Goal: Book appointment/travel/reservation: Book appointment/travel/reservation

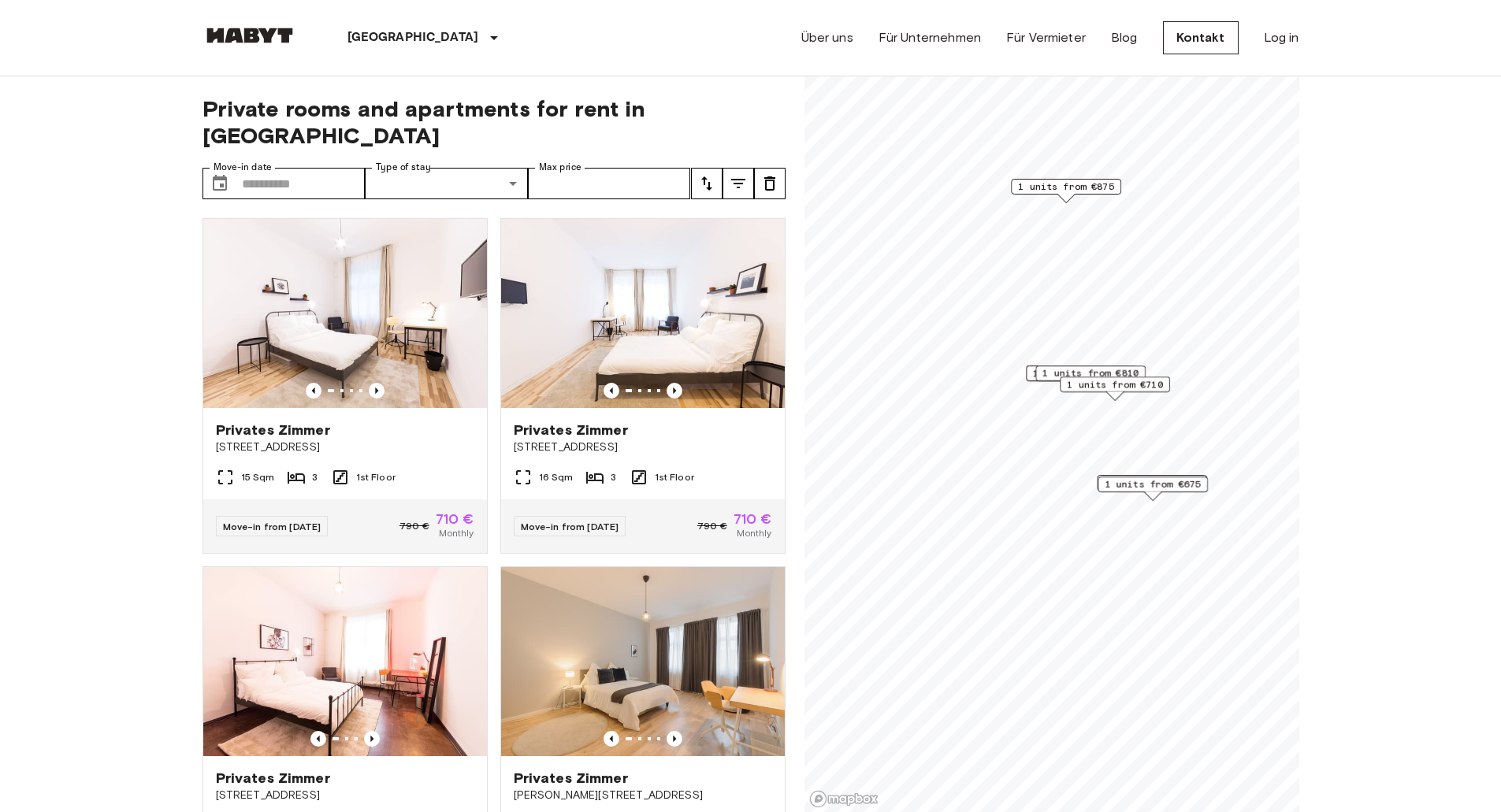
click at [1123, 382] on span "1 units from €710" at bounding box center [1115, 385] width 96 height 15
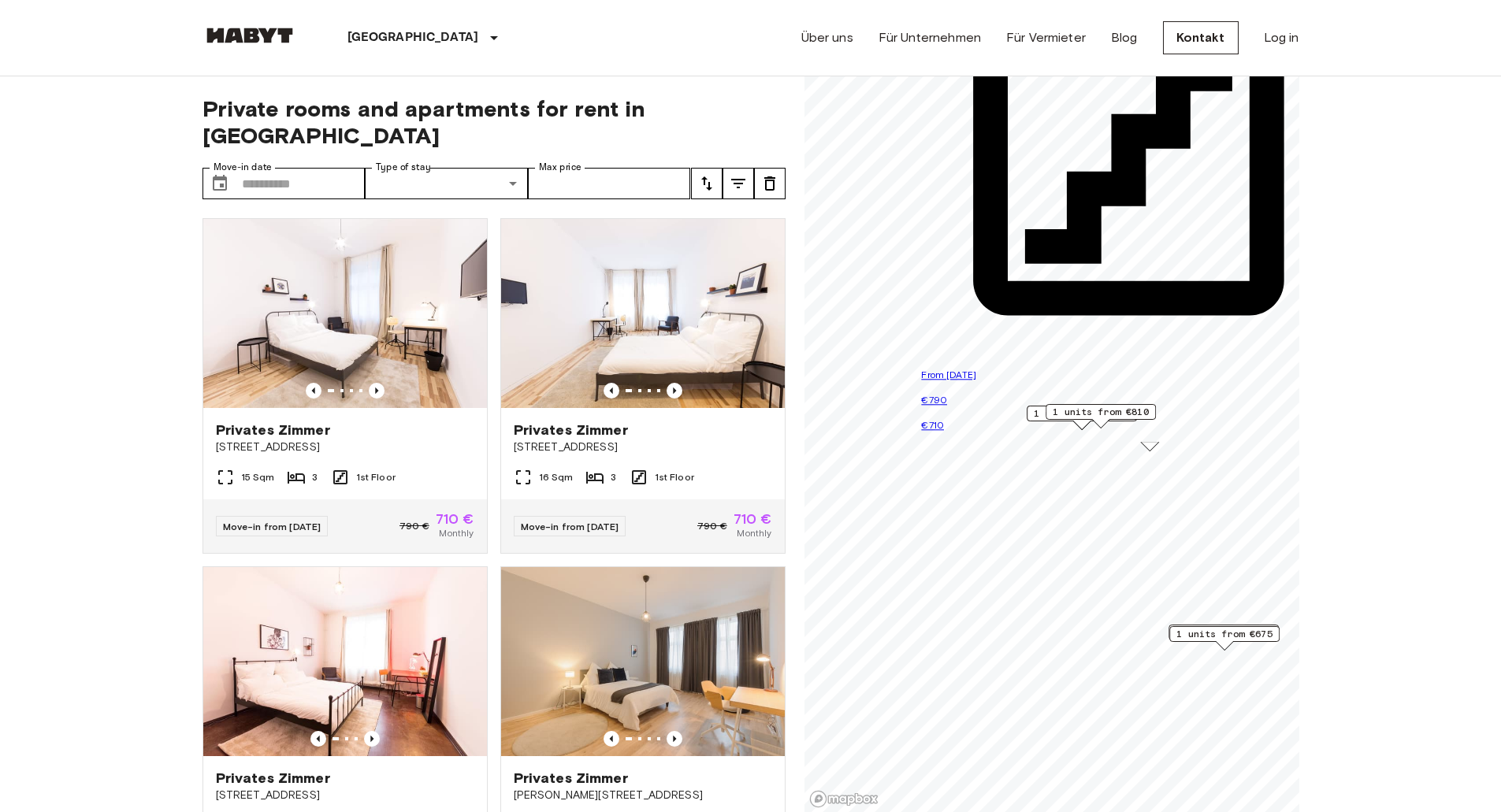
click at [1235, 367] on div "1st Floor" at bounding box center [1149, 160] width 456 height 415
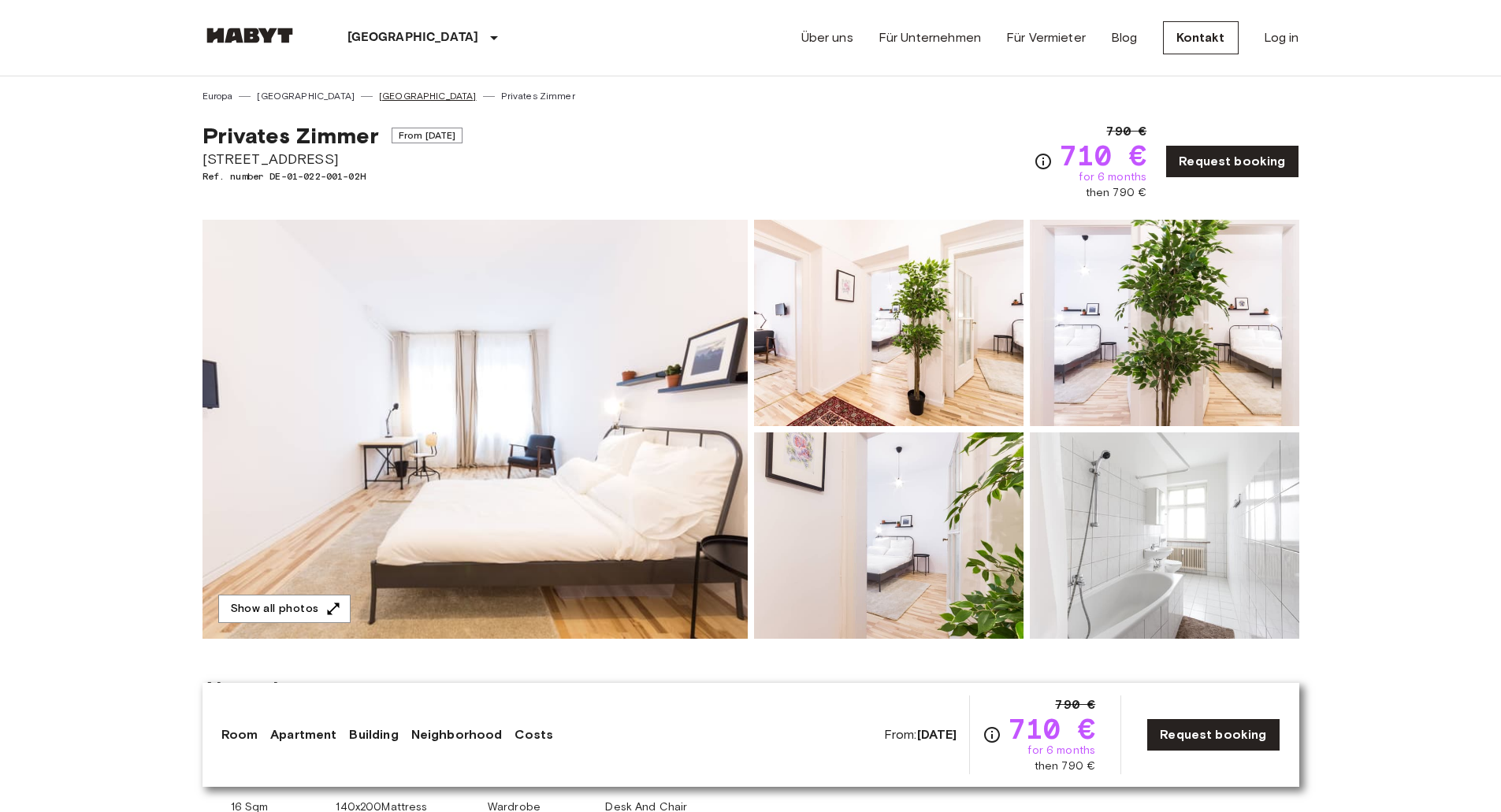
click at [379, 101] on link "[GEOGRAPHIC_DATA]" at bounding box center [428, 96] width 98 height 15
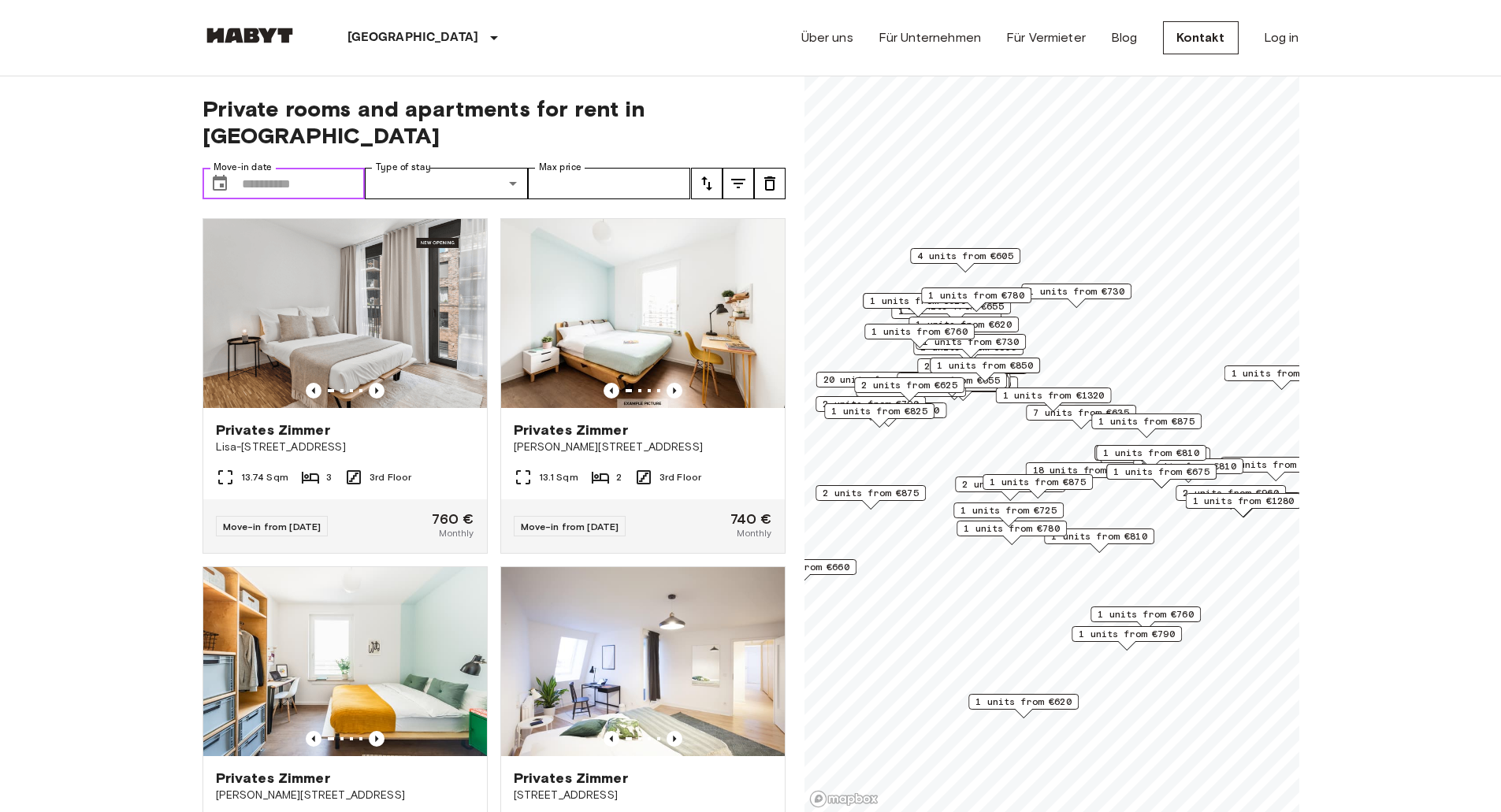
click at [297, 168] on input "Move-in date" at bounding box center [304, 183] width 123 height 32
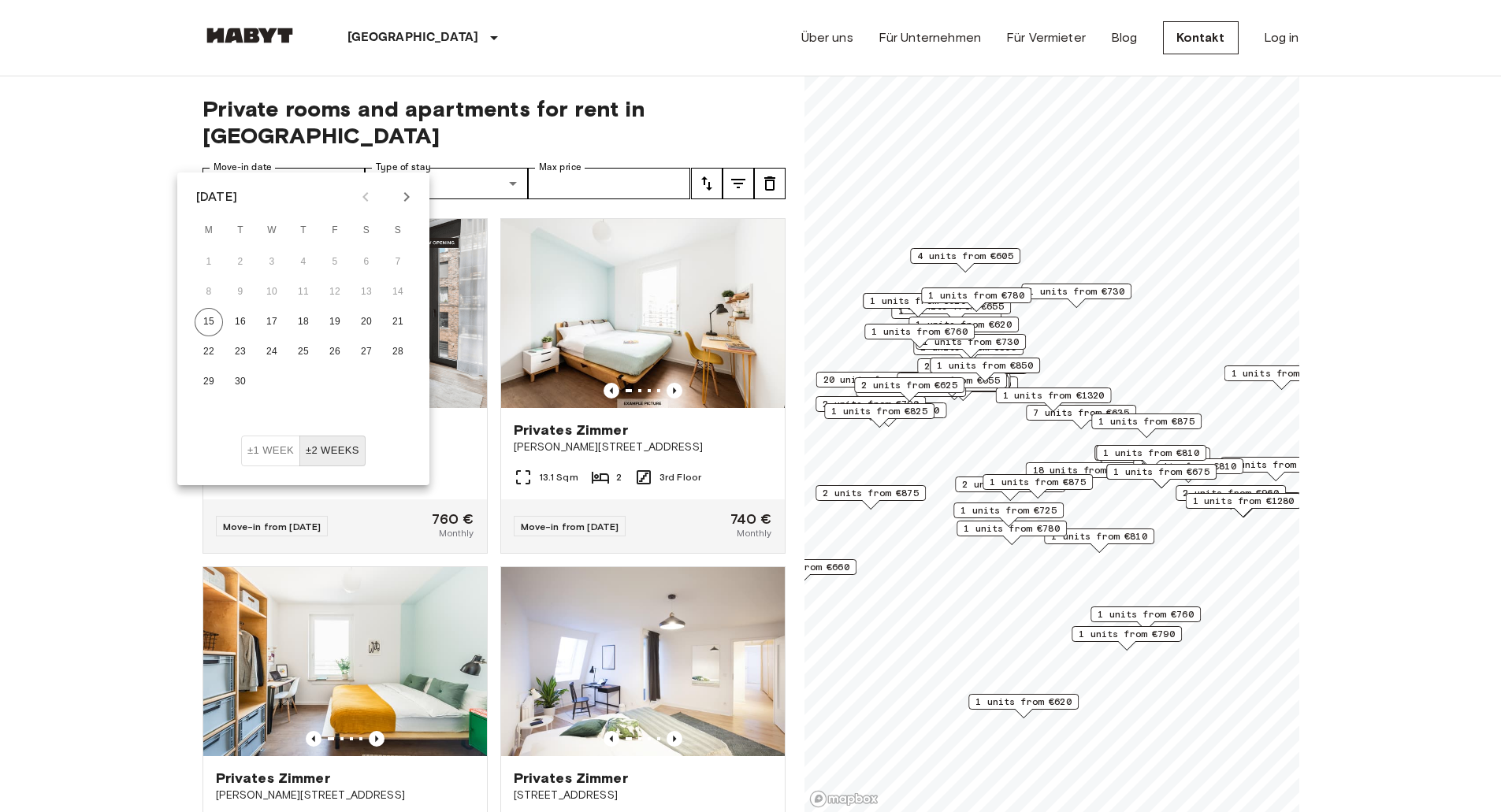
drag, startPoint x: 729, startPoint y: 160, endPoint x: 470, endPoint y: 117, distance: 262.5
click at [470, 117] on div "Private rooms and apartments for rent in [GEOGRAPHIC_DATA] Move-in date ​ Move-…" at bounding box center [494, 445] width 584 height 737
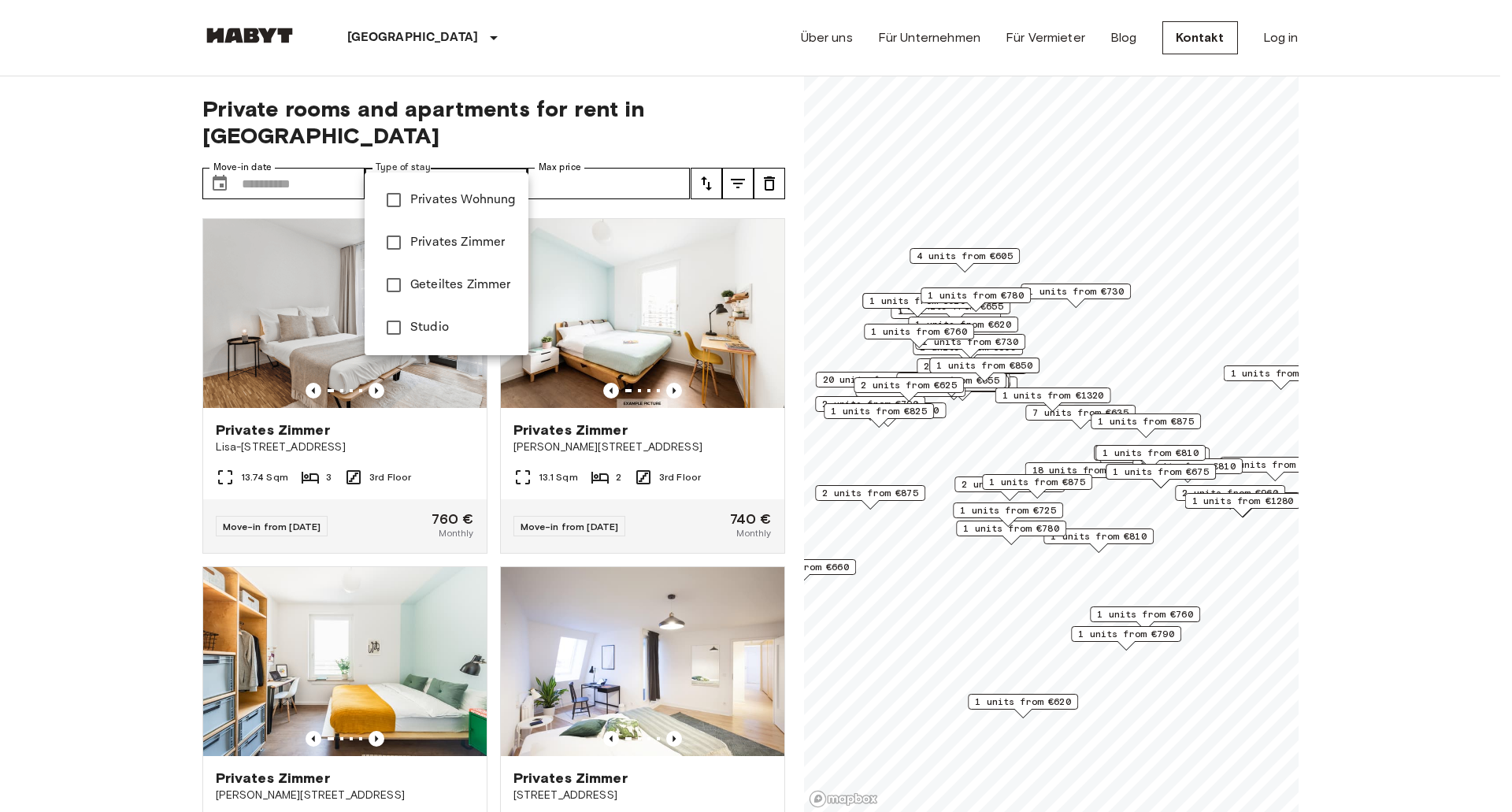
click at [438, 161] on div at bounding box center [756, 406] width 1512 height 812
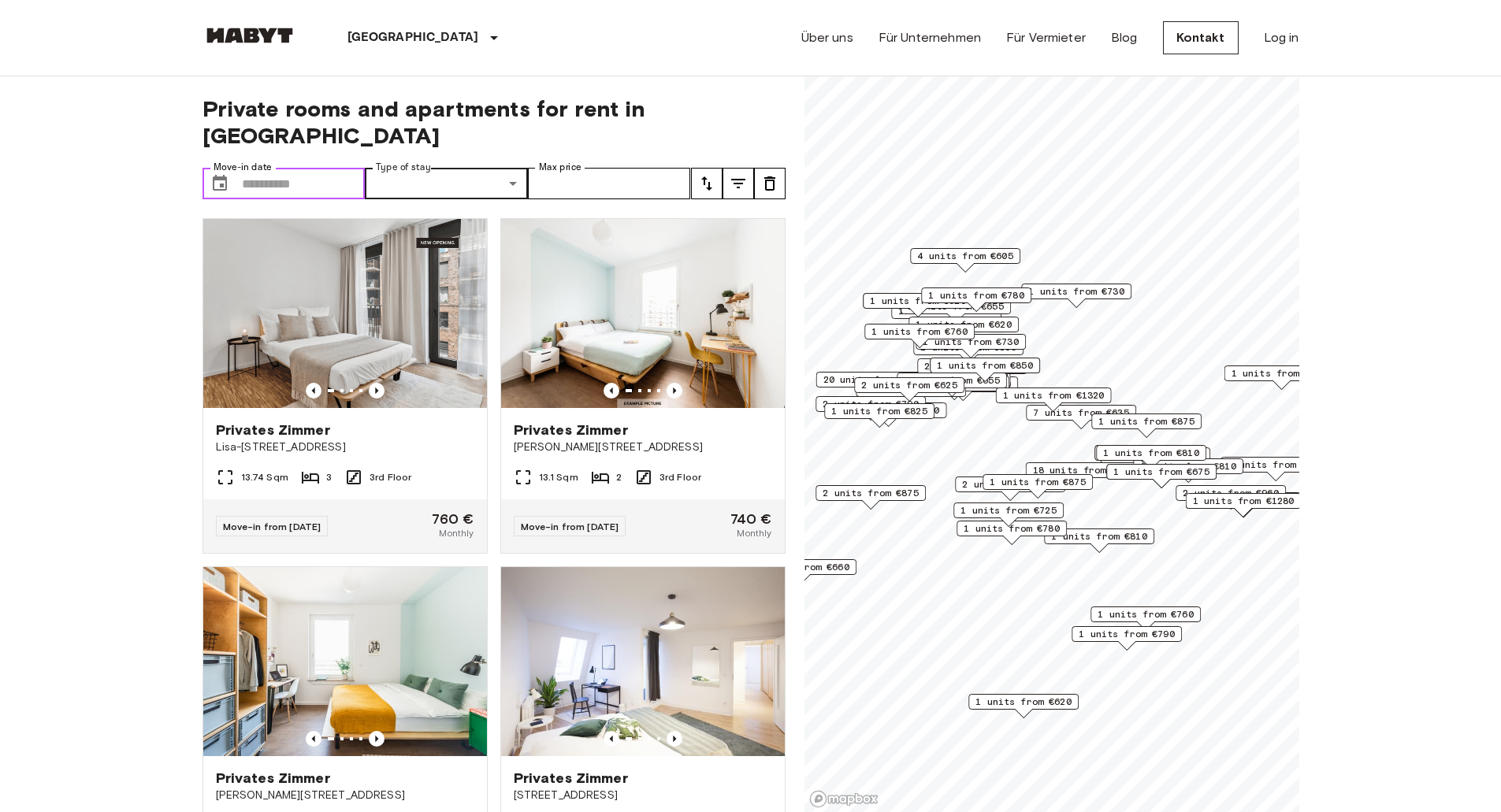
click at [323, 168] on input "Move-in date" at bounding box center [304, 183] width 123 height 32
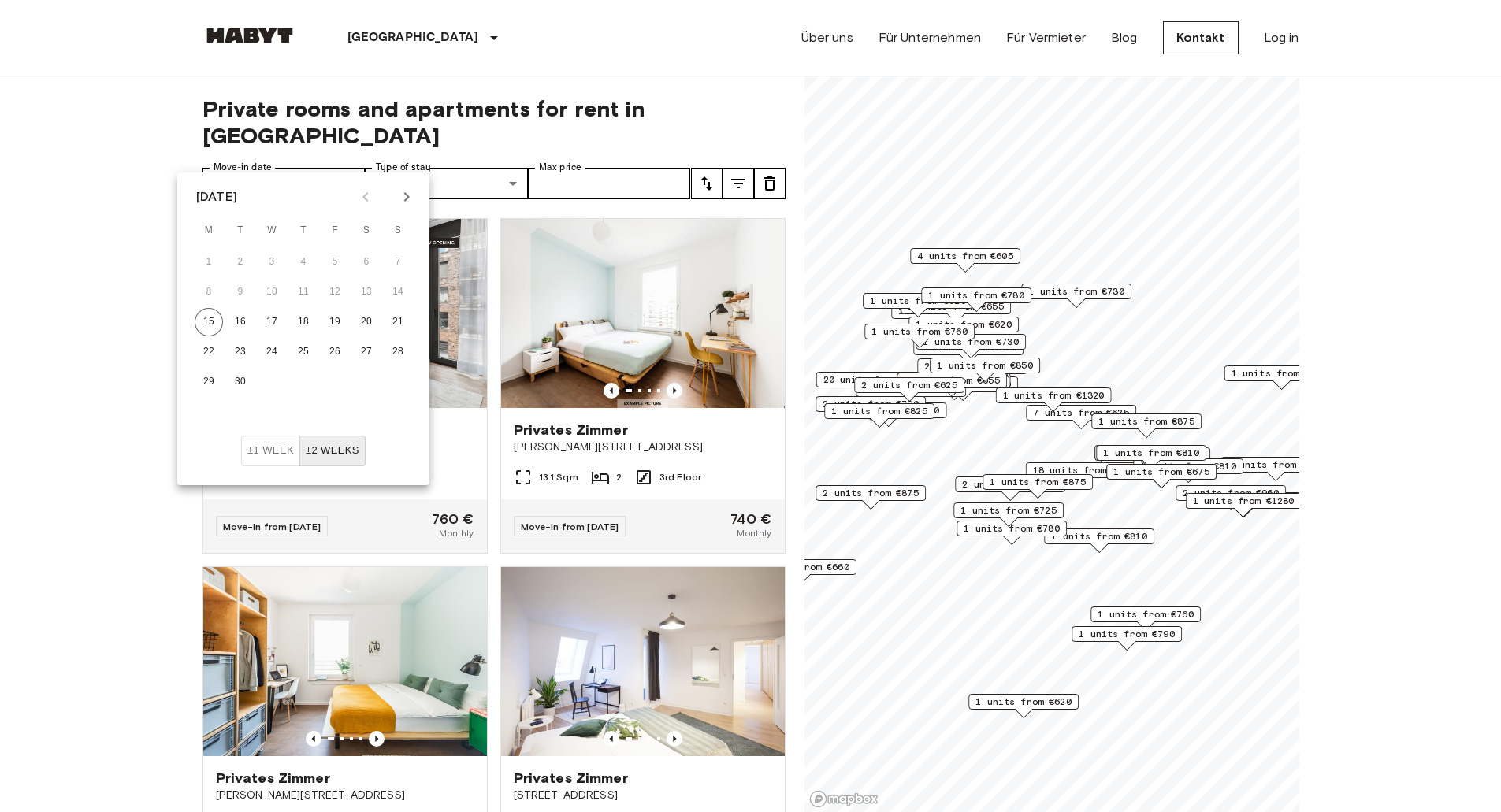
click at [397, 189] on button "Next month" at bounding box center [407, 197] width 27 height 27
click at [404, 205] on icon "Next month" at bounding box center [407, 197] width 19 height 19
click at [405, 205] on icon "Next month" at bounding box center [407, 197] width 19 height 19
click at [409, 205] on icon "Next month" at bounding box center [407, 197] width 19 height 19
click at [410, 205] on icon "Next month" at bounding box center [407, 197] width 19 height 19
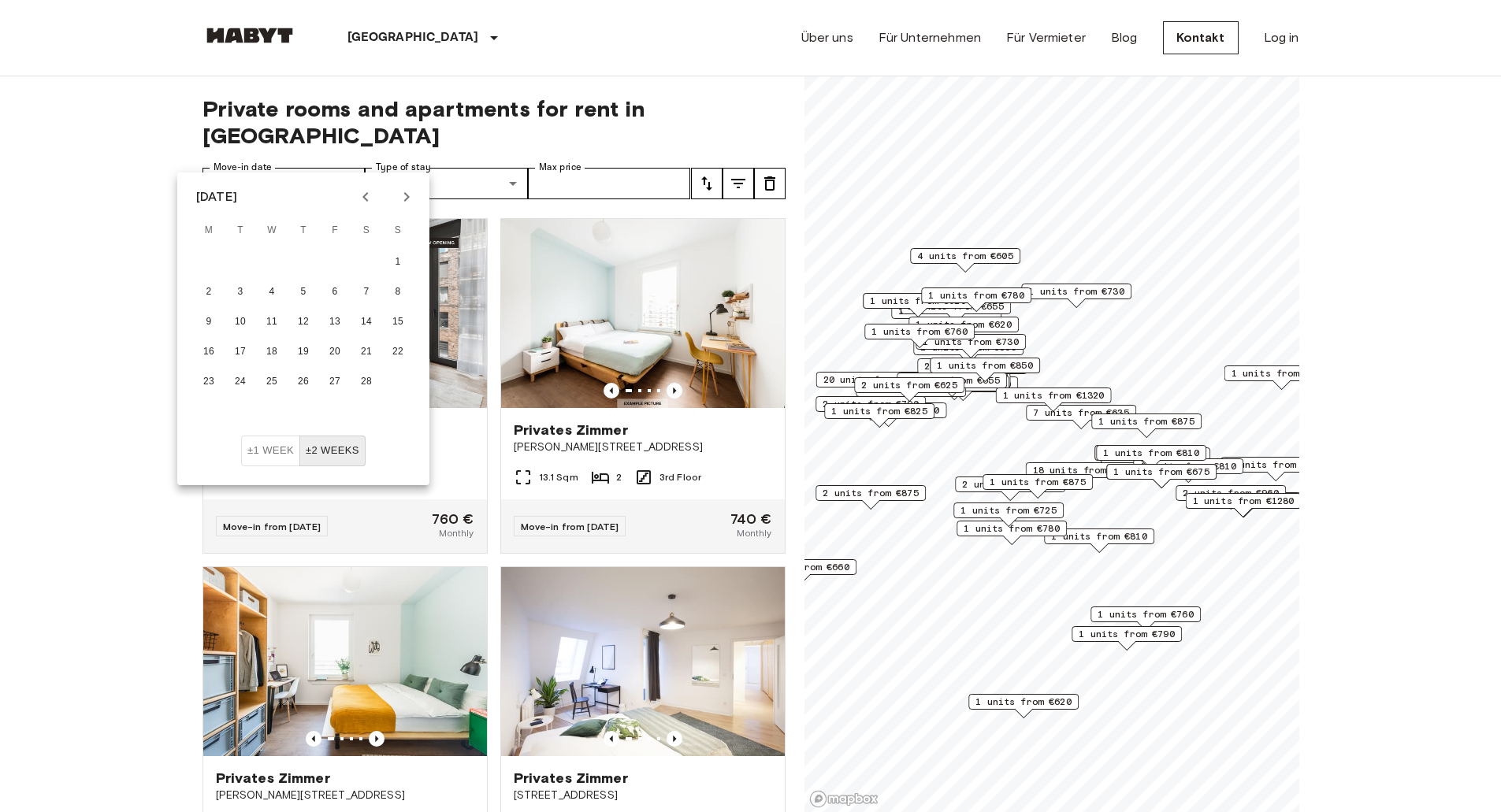
click at [417, 207] on div at bounding box center [386, 197] width 68 height 27
click at [410, 191] on icon "Next month" at bounding box center [407, 197] width 19 height 19
click at [410, 193] on icon "Next month" at bounding box center [407, 197] width 19 height 19
click at [304, 380] on button "30" at bounding box center [303, 382] width 28 height 28
type input "**********"
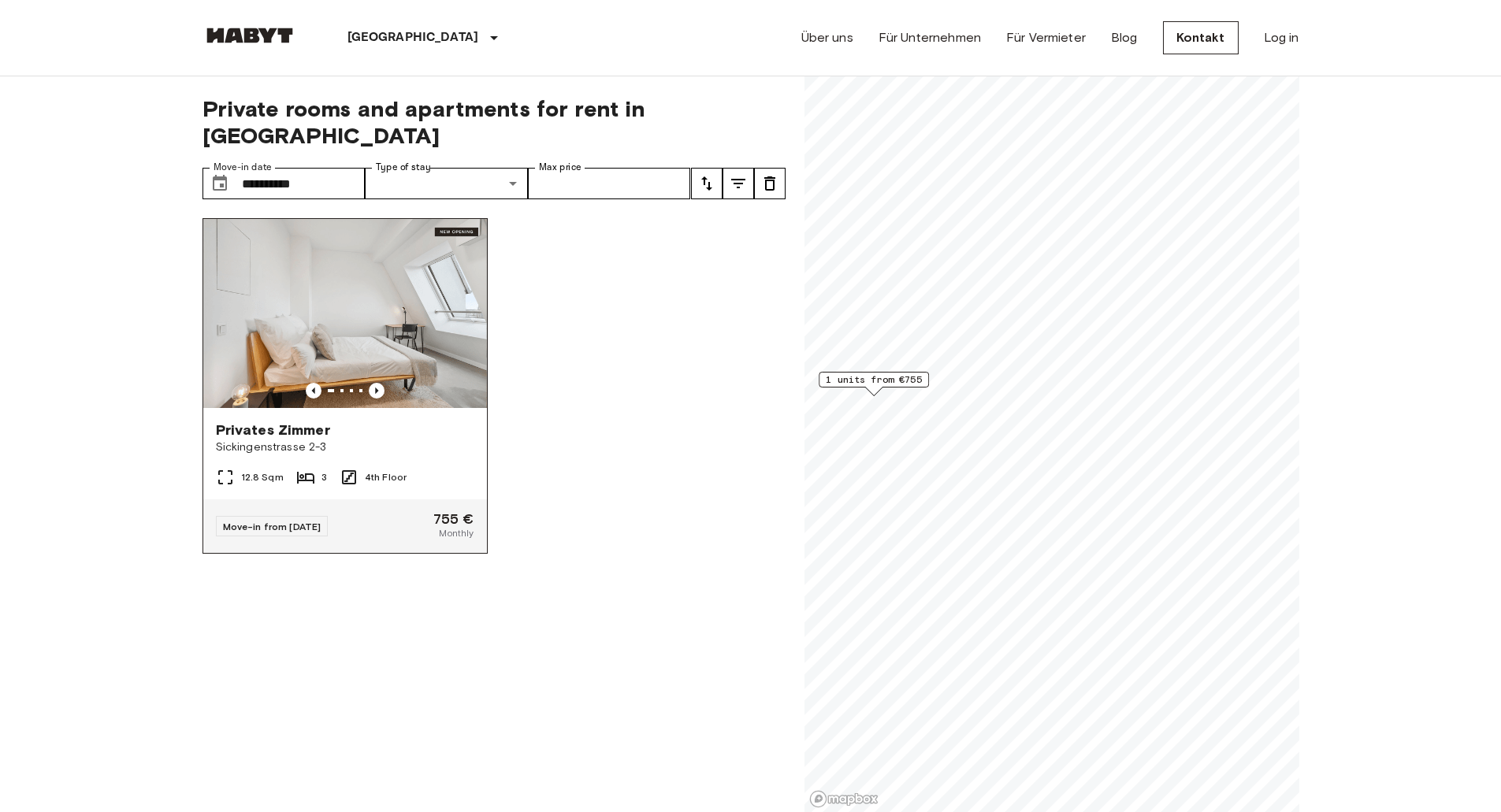
click at [398, 440] on span "Sickingenstrasse 2-3" at bounding box center [345, 447] width 259 height 15
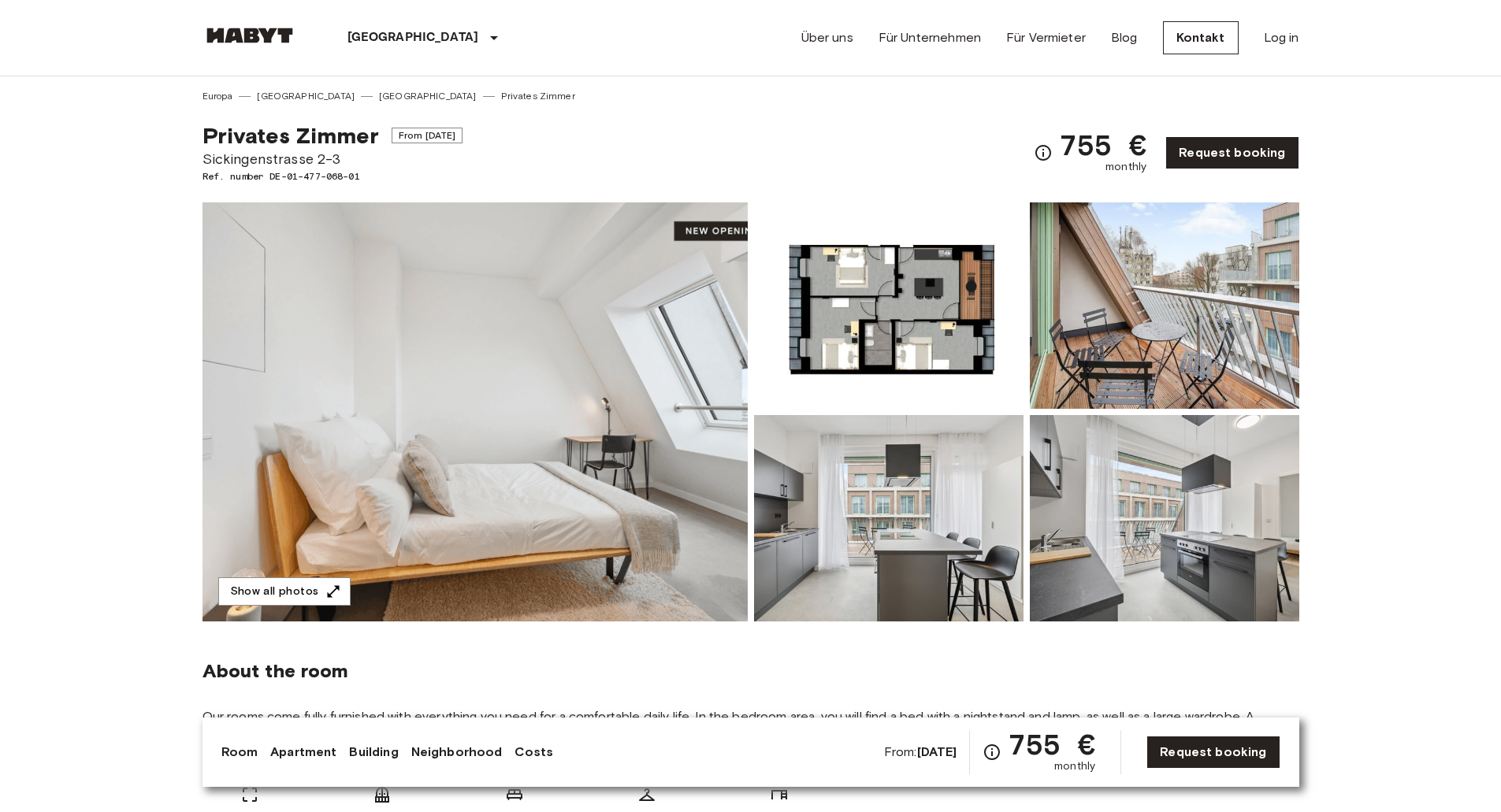
click at [429, 138] on span "From Apr 27 2026" at bounding box center [427, 135] width 72 height 15
drag, startPoint x: 429, startPoint y: 138, endPoint x: 683, endPoint y: 120, distance: 254.6
click at [683, 120] on div "Privates Zimmer From Apr 27 2026 Sickingenstrasse 2-3 Ref. number DE-01-477-068…" at bounding box center [750, 143] width 1097 height 81
click at [1039, 156] on div "Privates Zimmer From Apr 27 2026 Sickingenstrasse 2-3 Ref. number DE-01-477-068…" at bounding box center [750, 143] width 1097 height 81
click at [1233, 147] on link "Request booking" at bounding box center [1231, 152] width 133 height 33
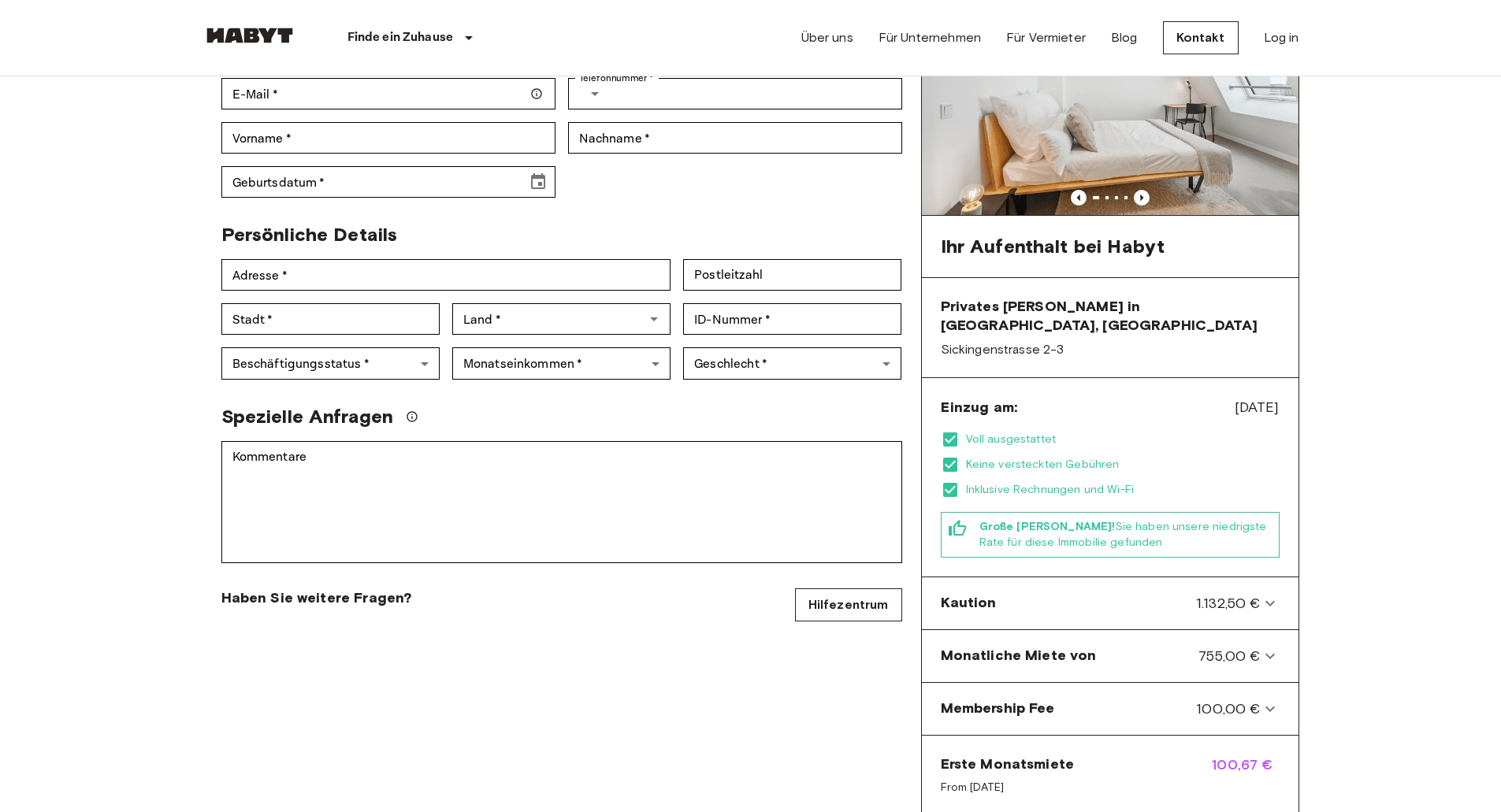
scroll to position [394, 0]
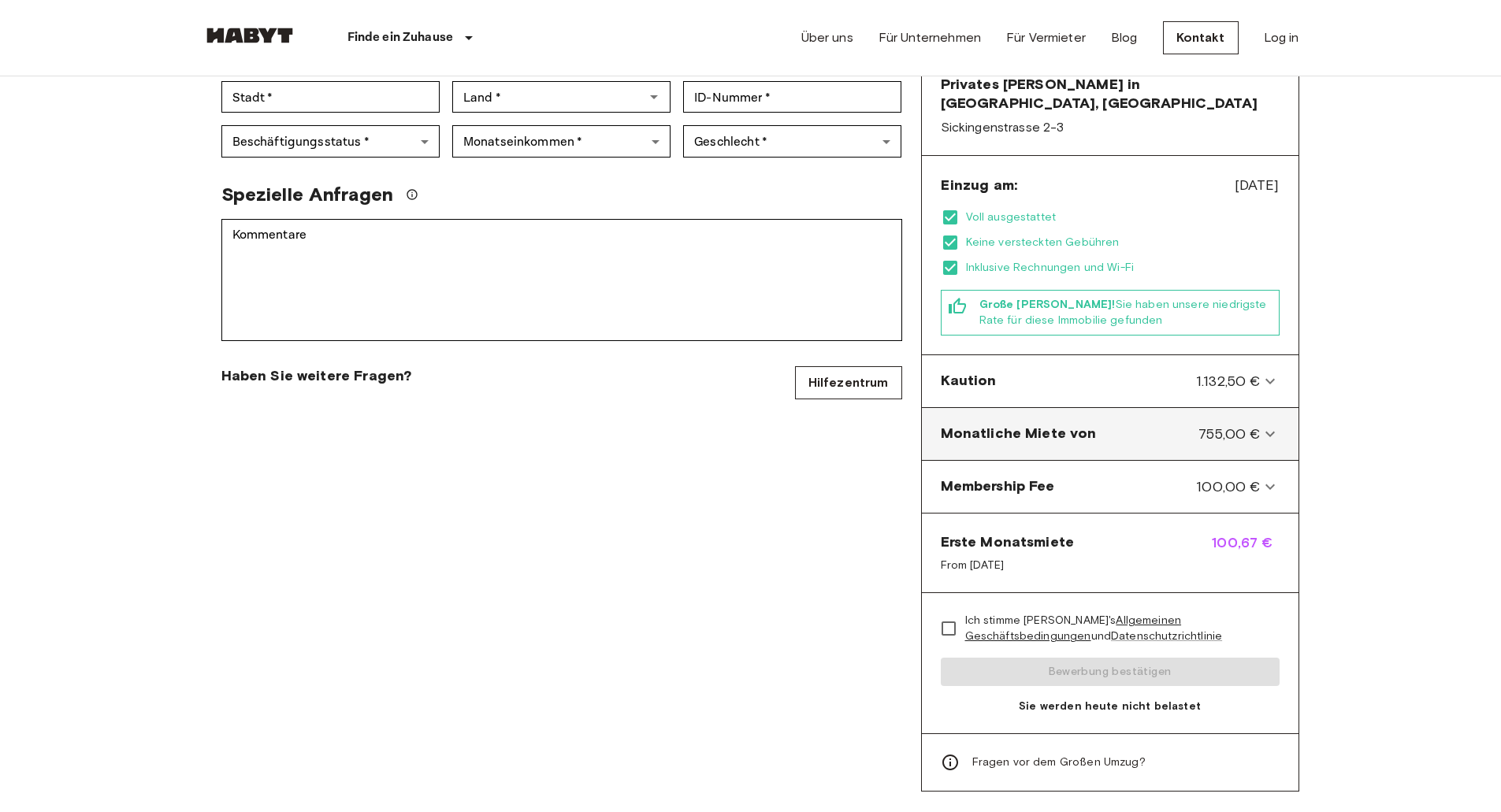
click at [997, 424] on span "Monatliche Miete von" at bounding box center [1019, 434] width 156 height 21
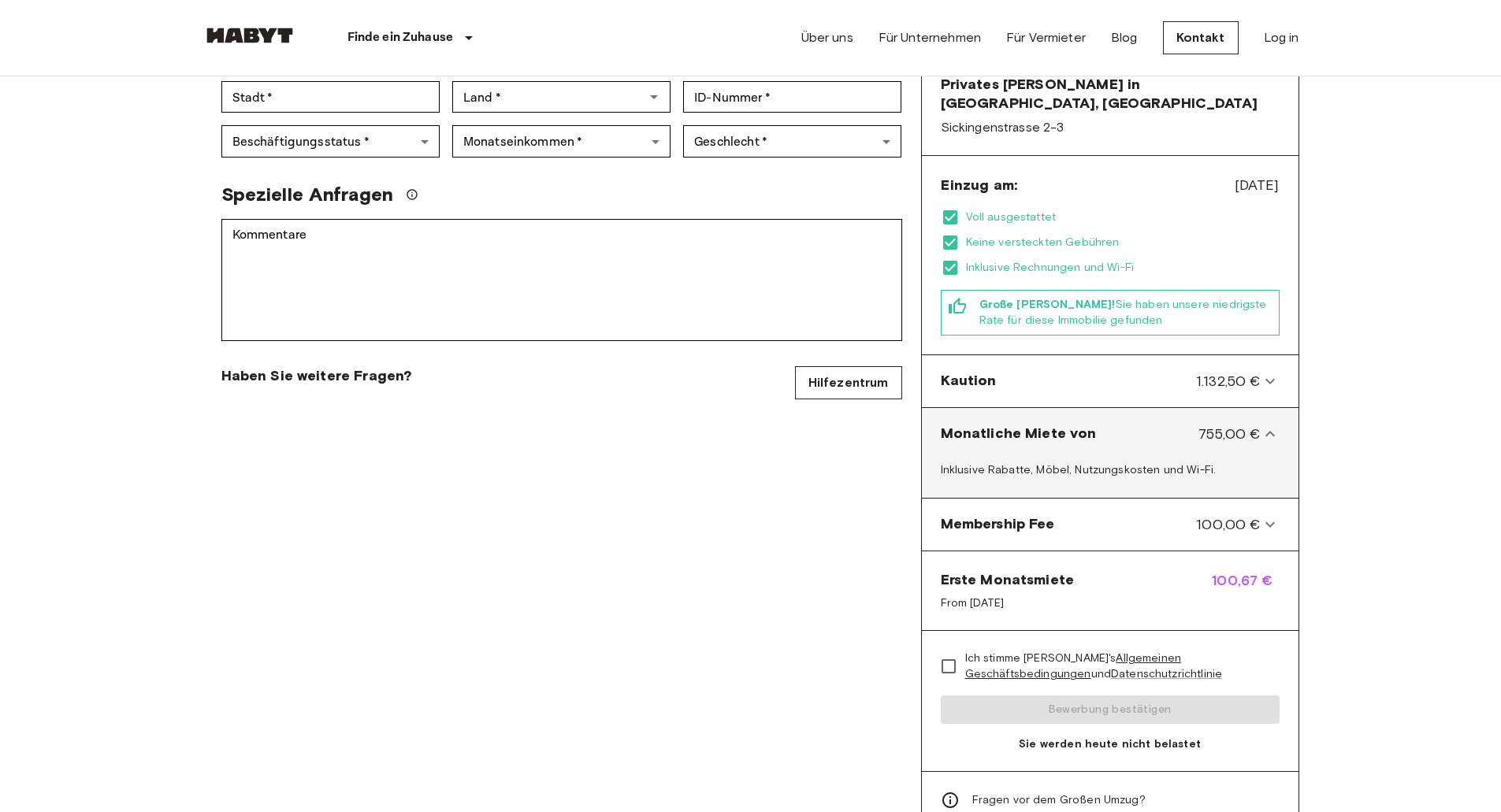
click at [996, 424] on span "Monatliche Miete von" at bounding box center [1019, 434] width 156 height 21
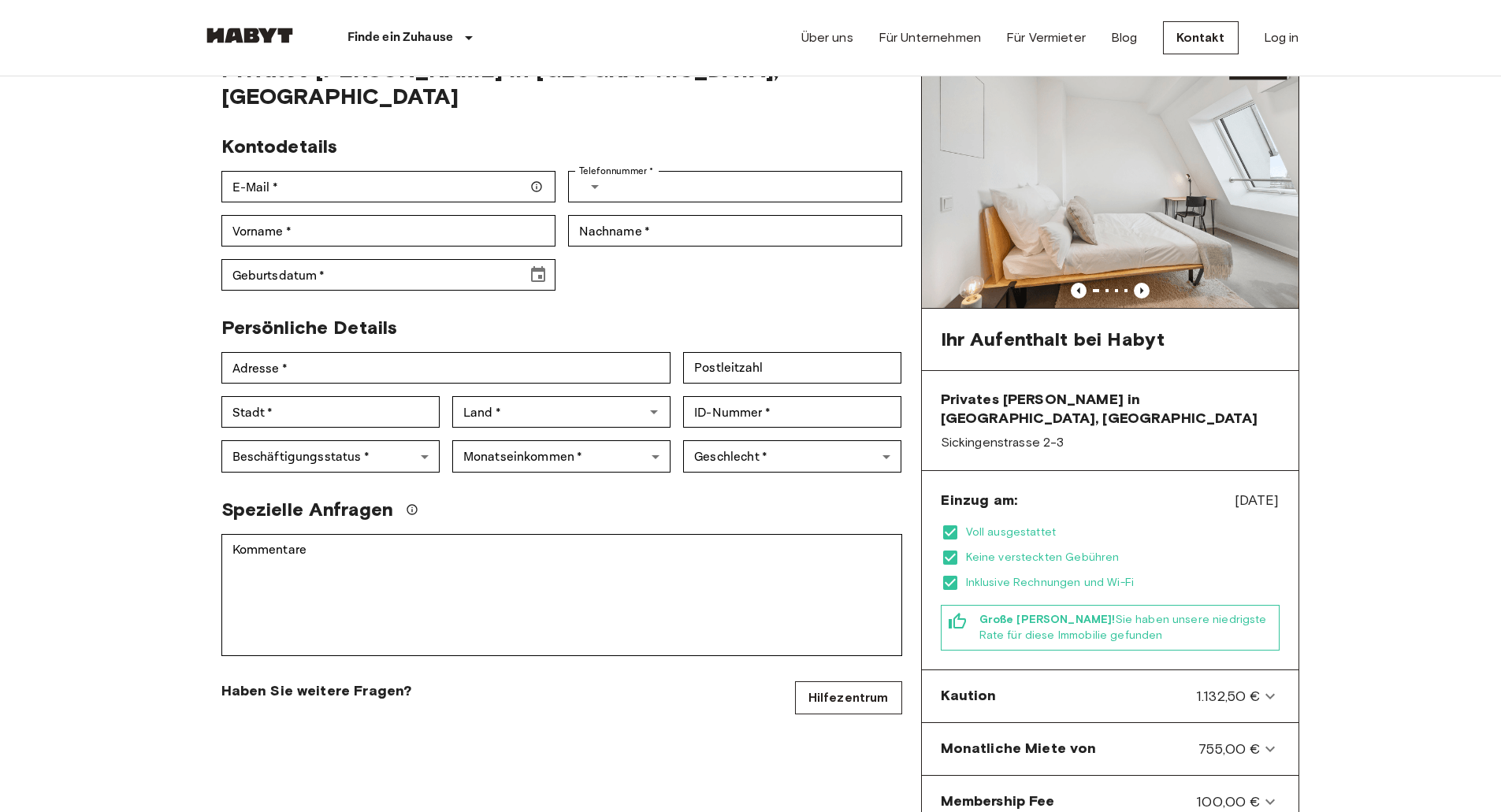
scroll to position [0, 0]
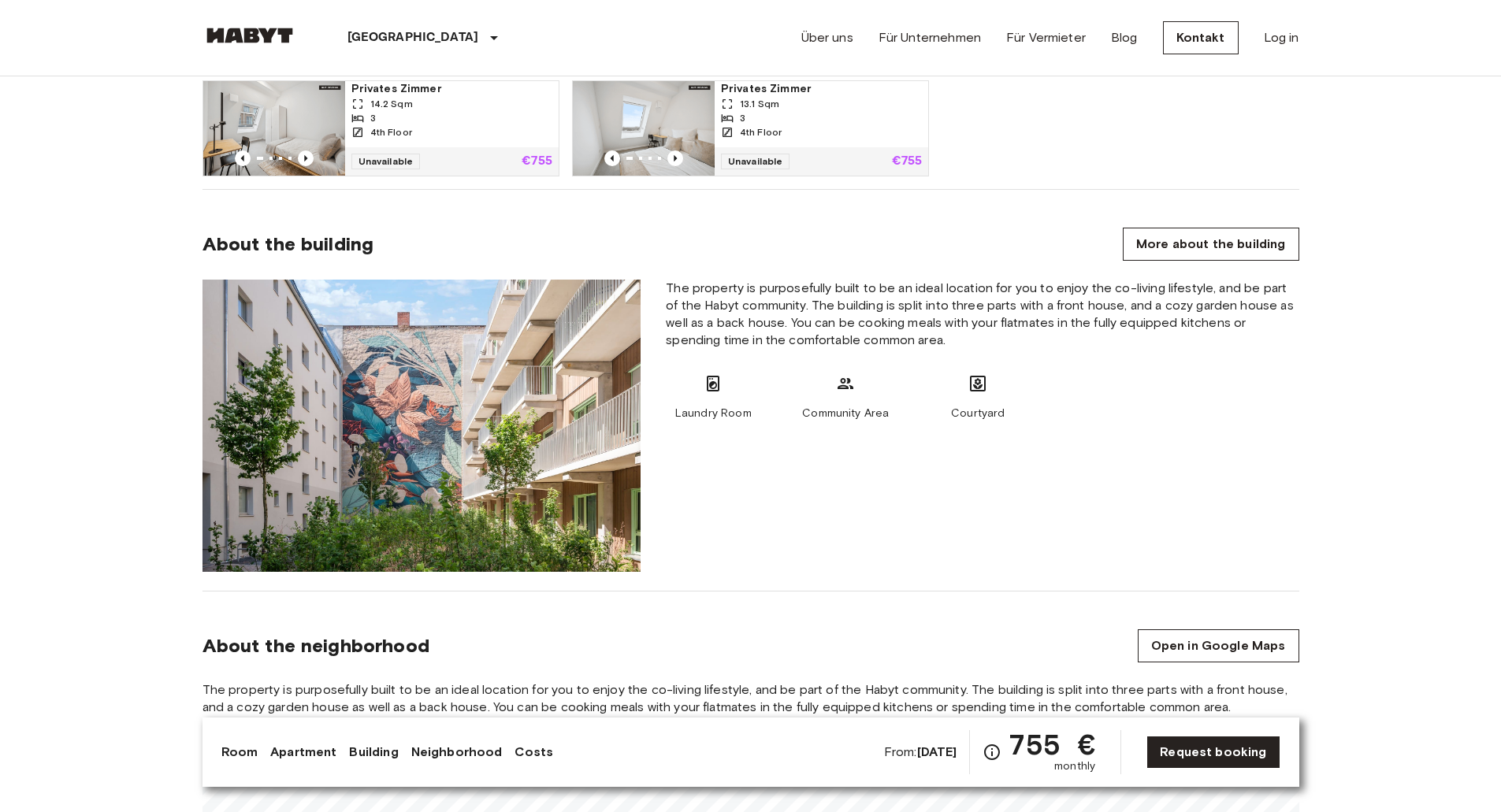
scroll to position [1182, 0]
